Goal: Entertainment & Leisure: Consume media (video, audio)

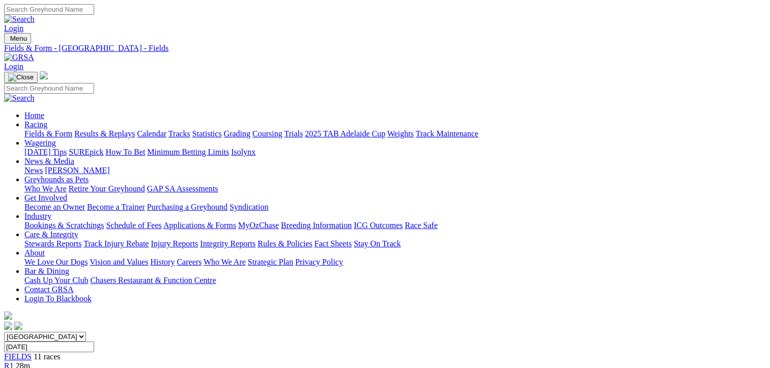
click at [26, 129] on link "Fields & Form" at bounding box center [48, 133] width 48 height 9
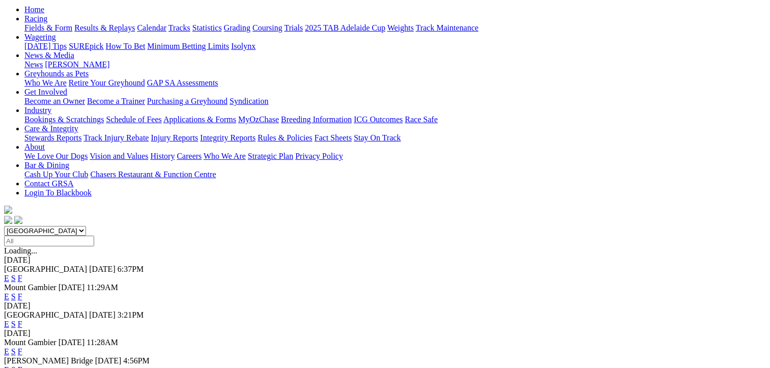
scroll to position [153, 0]
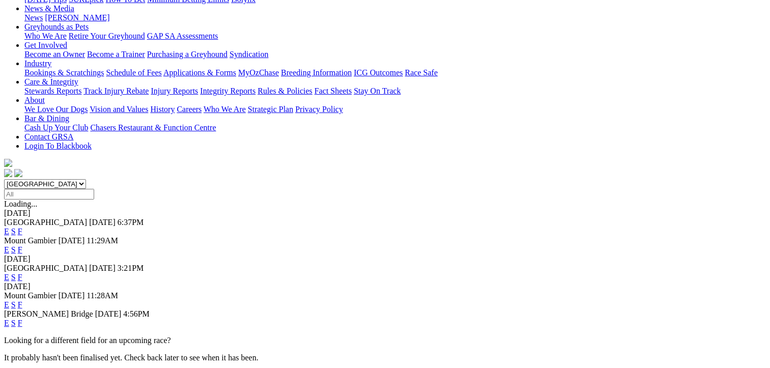
click at [22, 300] on link "F" at bounding box center [20, 304] width 5 height 9
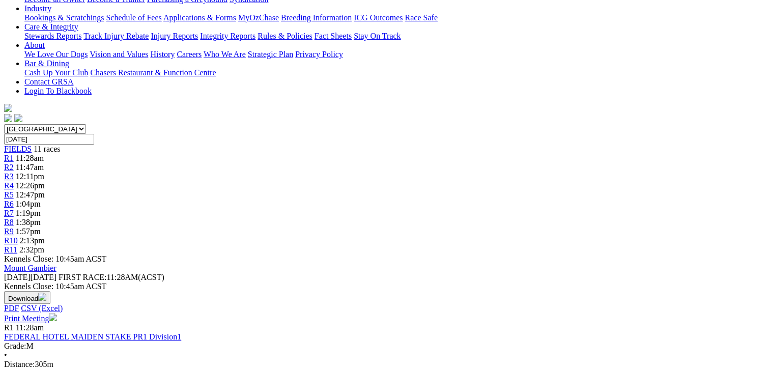
scroll to position [102, 0]
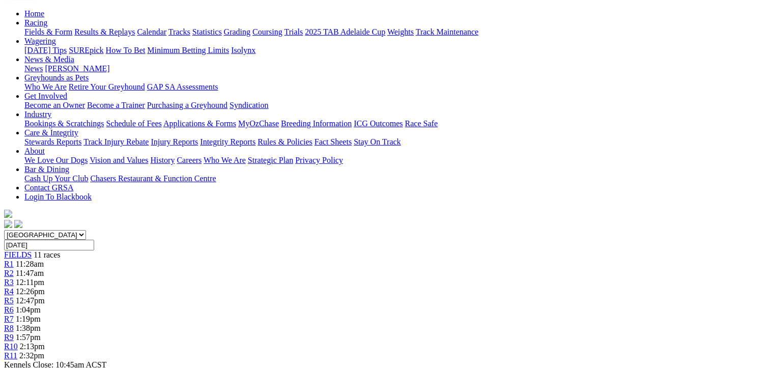
click at [17, 351] on span "R11" at bounding box center [10, 355] width 13 height 9
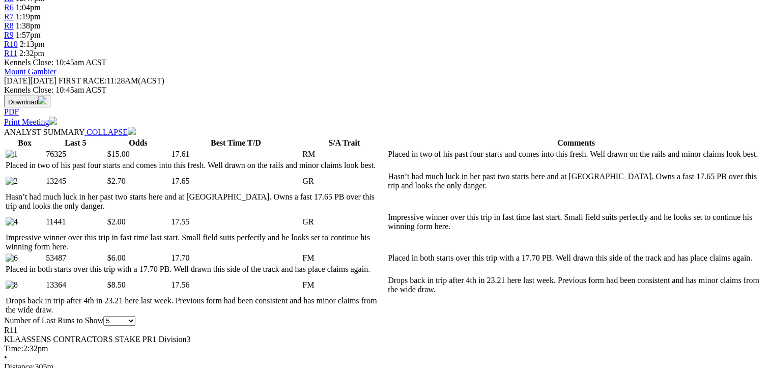
scroll to position [560, 0]
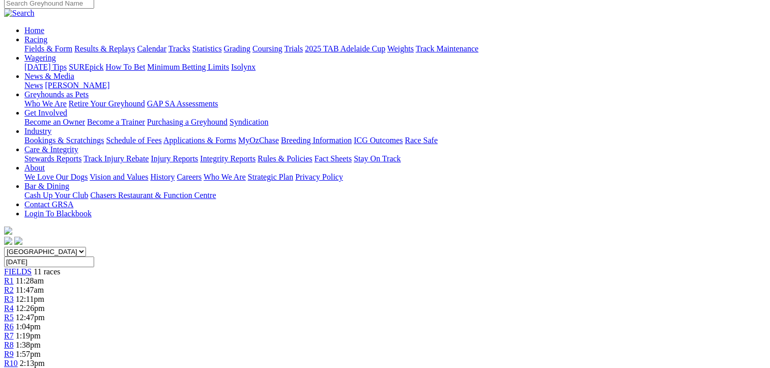
scroll to position [0, 0]
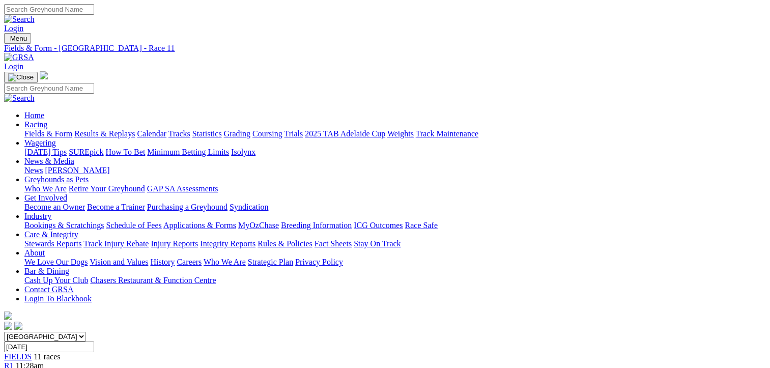
click at [14, 367] on span "R2" at bounding box center [9, 374] width 10 height 9
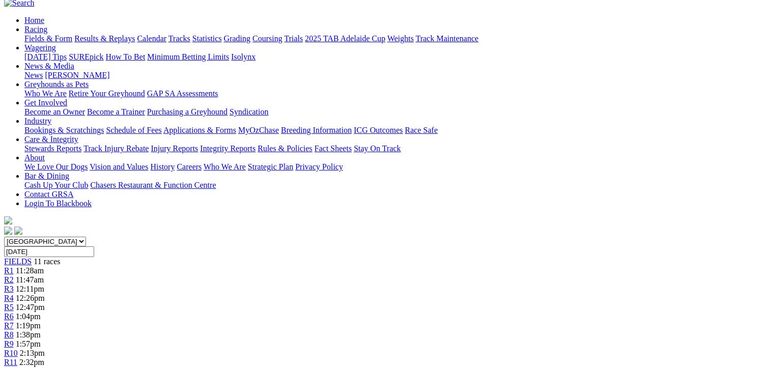
scroll to position [102, 0]
